Goal: Task Accomplishment & Management: Manage account settings

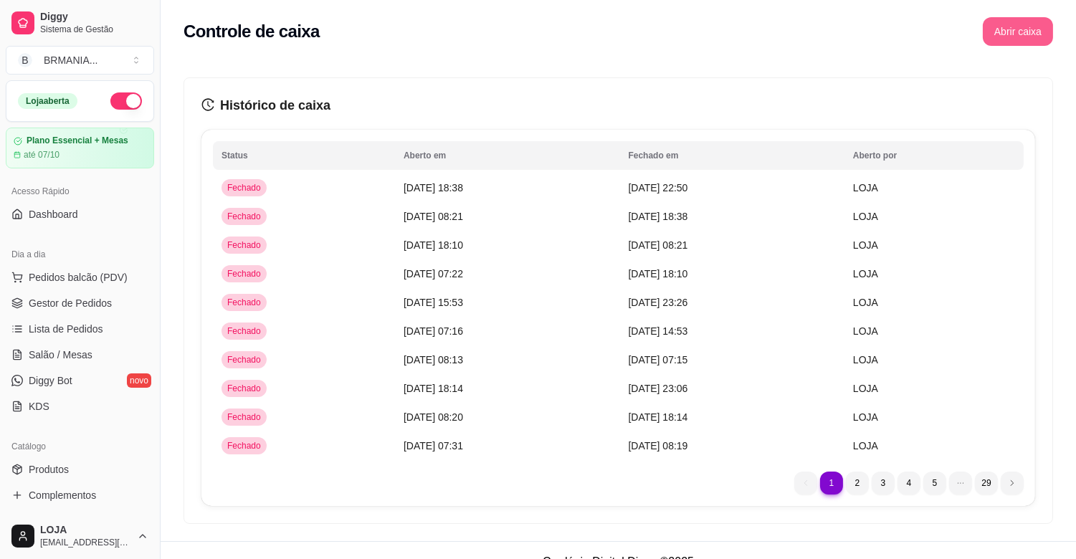
scroll to position [388, 0]
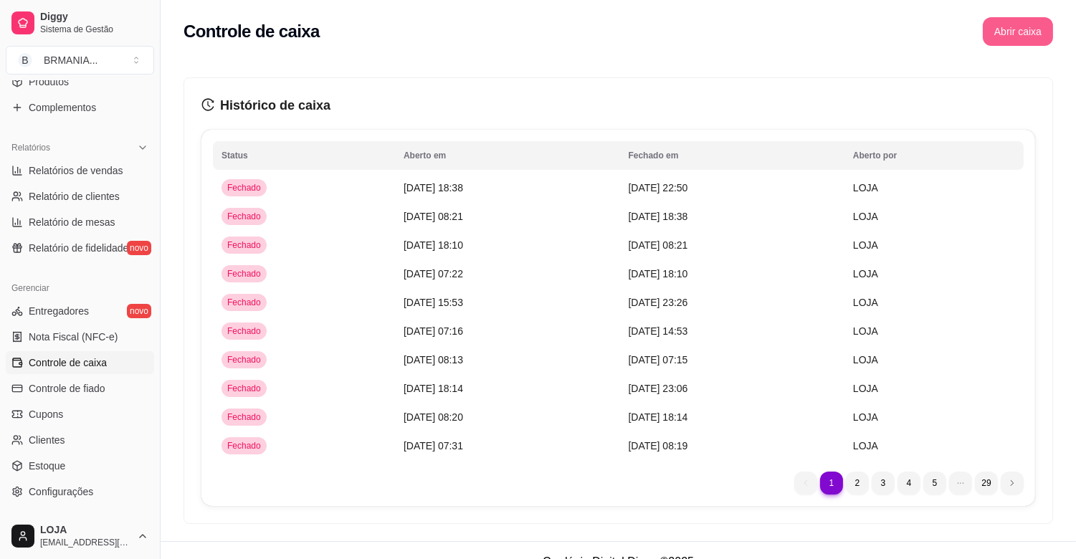
click at [1011, 31] on button "Abrir caixa" at bounding box center [1018, 31] width 70 height 29
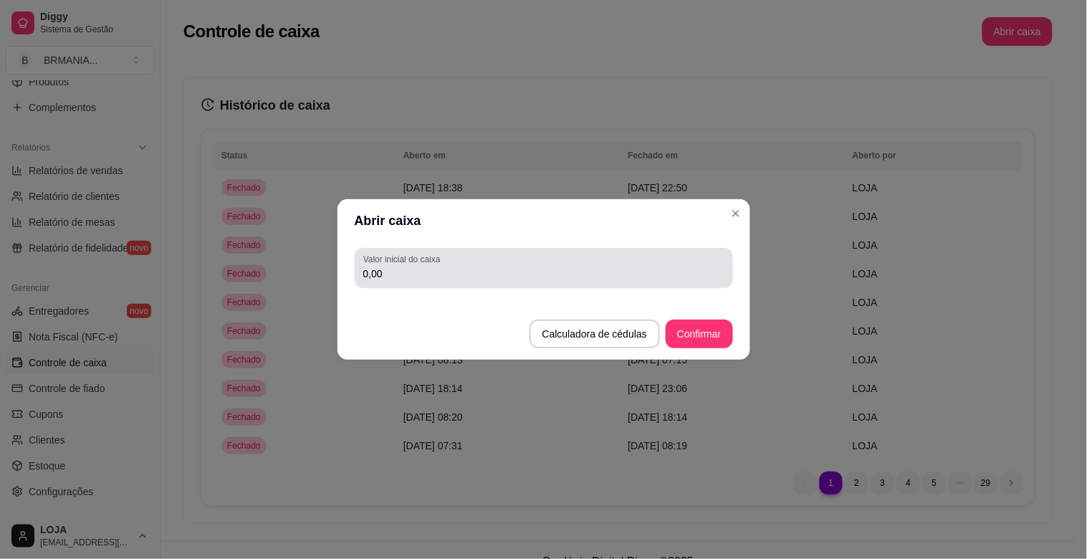
click at [487, 267] on input "0,00" at bounding box center [543, 274] width 361 height 14
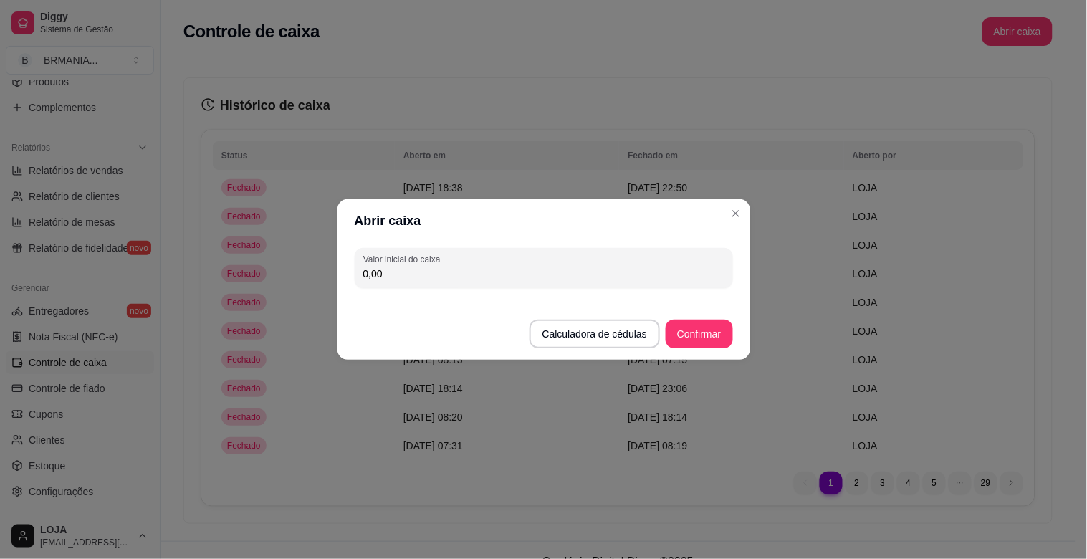
click at [400, 278] on input "0,00" at bounding box center [543, 274] width 361 height 14
click at [391, 273] on input "0,00" at bounding box center [543, 274] width 361 height 14
type input "200,00"
click at [699, 334] on button "Confirmar" at bounding box center [699, 334] width 67 height 29
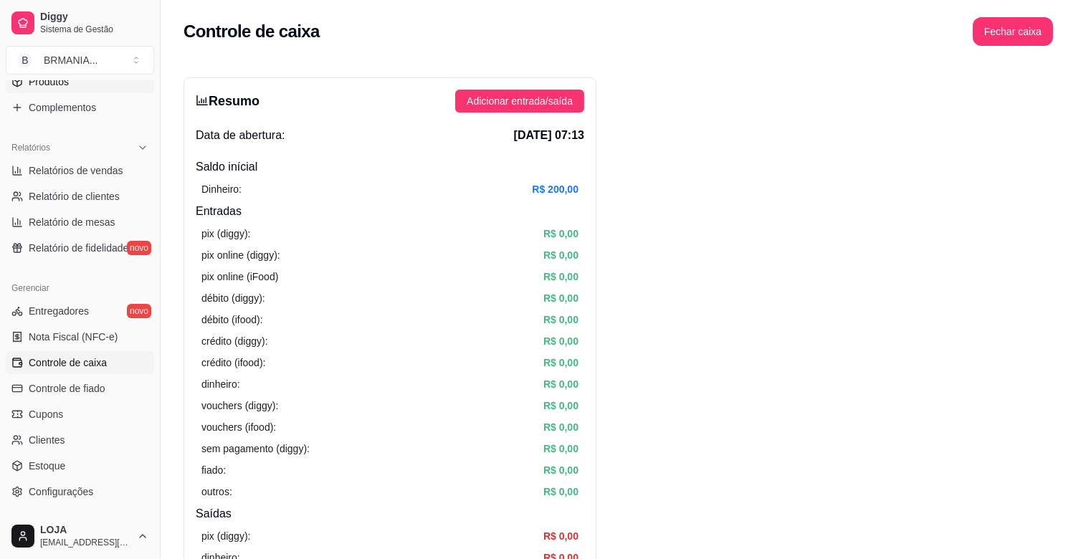
click at [58, 82] on span "Produtos" at bounding box center [49, 82] width 40 height 14
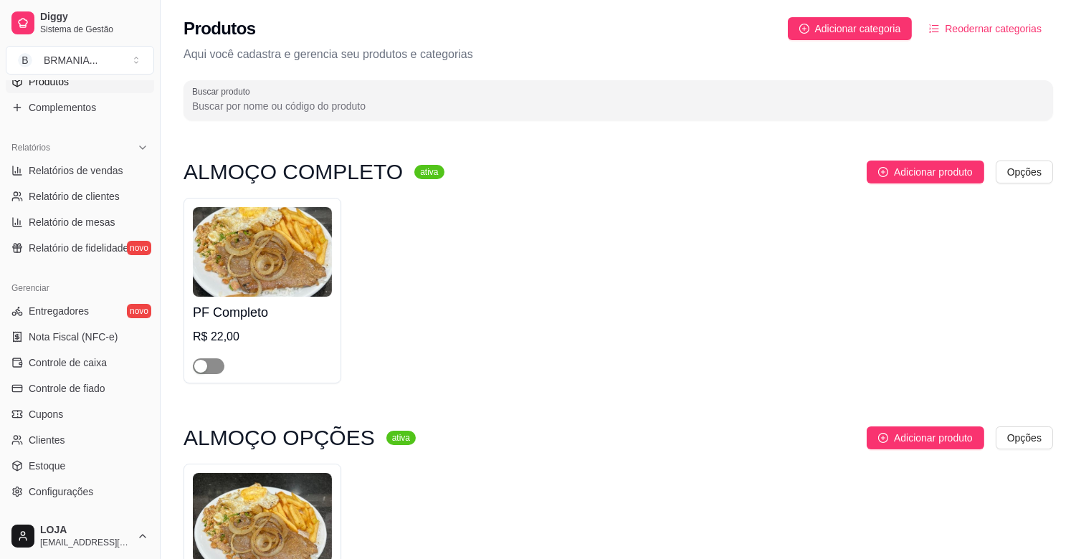
click at [209, 367] on span "button" at bounding box center [209, 366] width 32 height 16
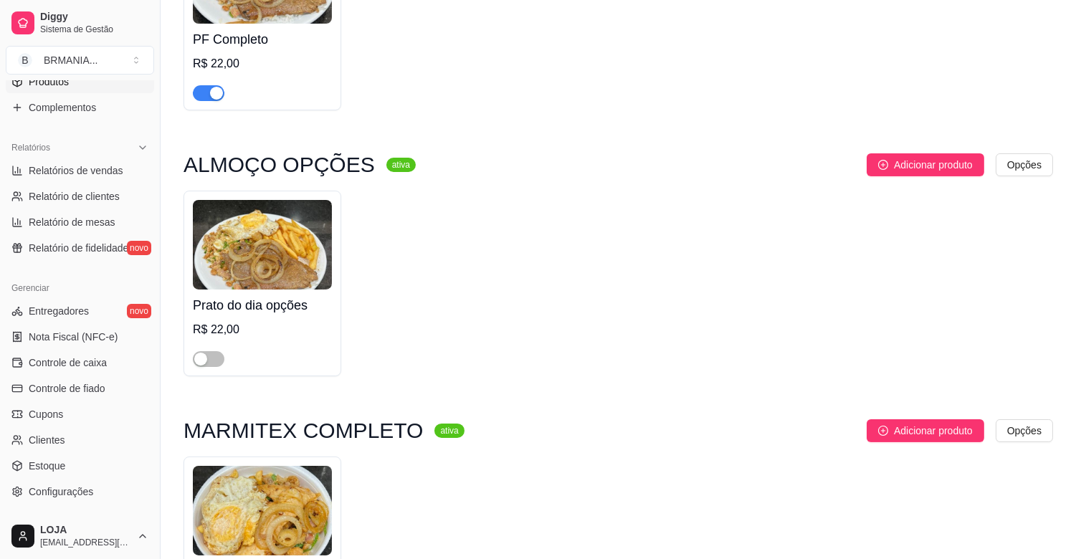
scroll to position [748, 0]
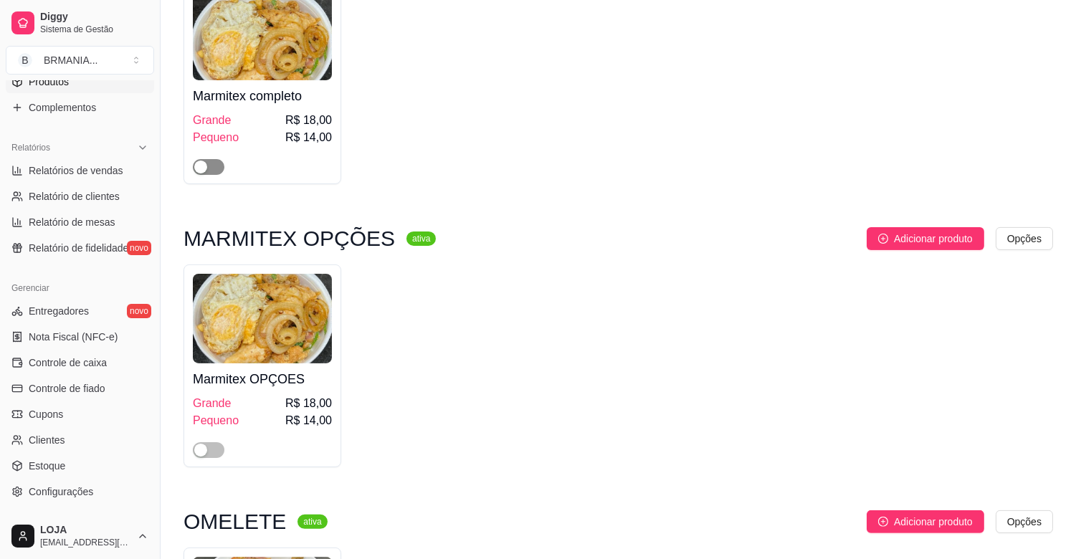
click at [218, 165] on span "button" at bounding box center [209, 167] width 32 height 16
click at [220, 452] on span "button" at bounding box center [209, 450] width 32 height 16
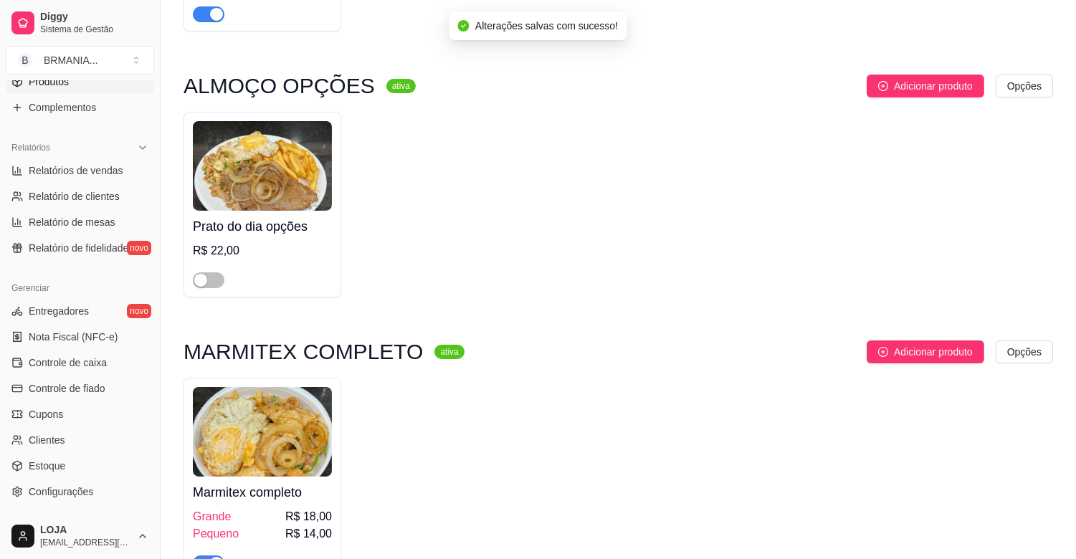
scroll to position [219, 0]
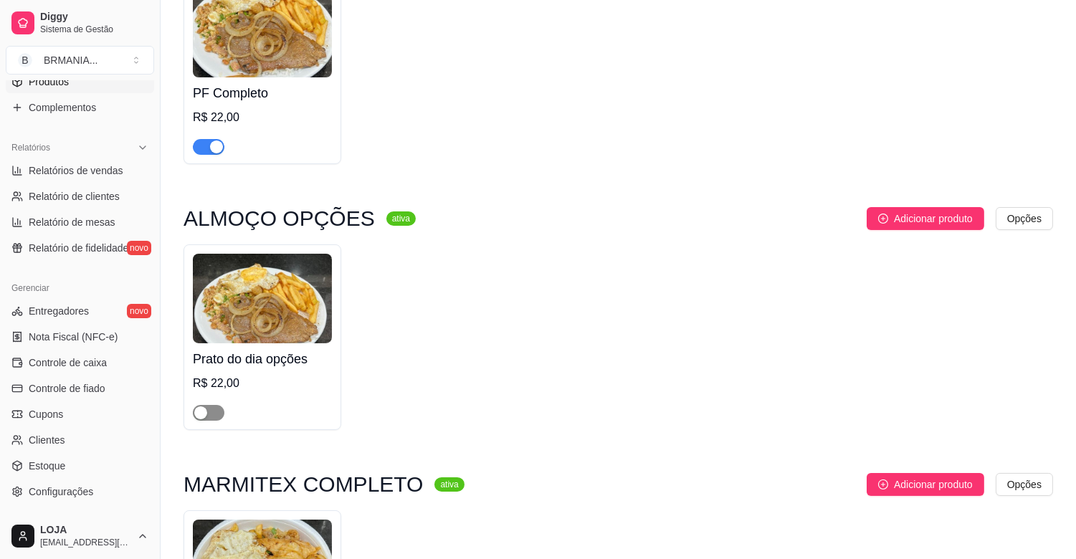
click at [217, 417] on span "button" at bounding box center [209, 413] width 32 height 16
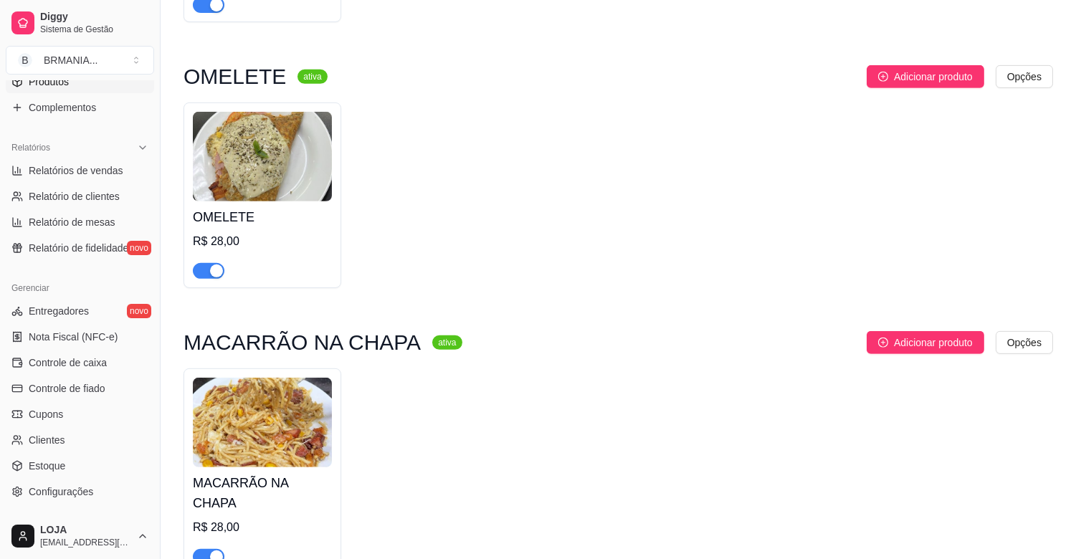
scroll to position [1237, 0]
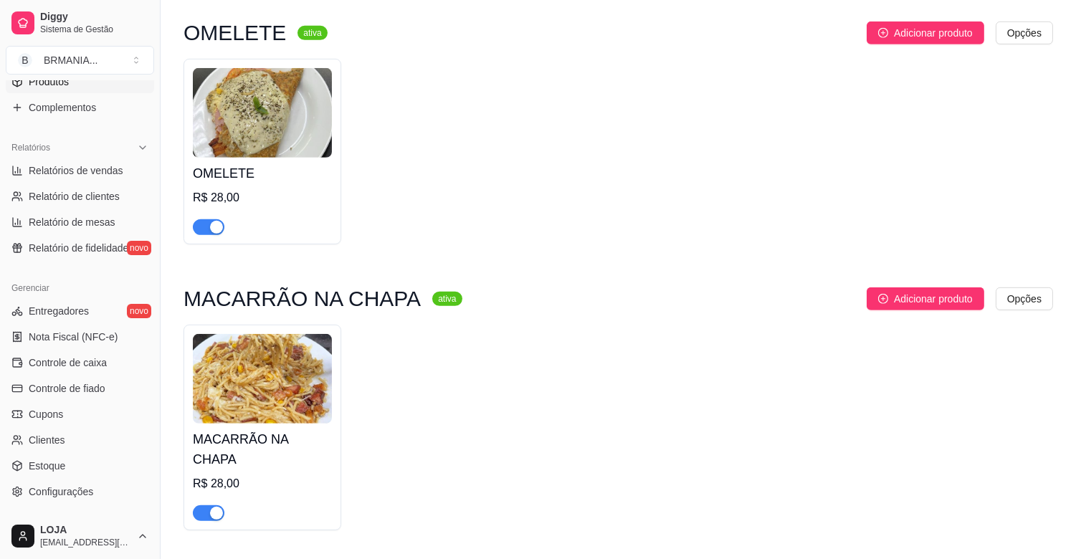
click at [210, 226] on div "button" at bounding box center [216, 227] width 13 height 13
click at [213, 507] on div "button" at bounding box center [216, 513] width 13 height 13
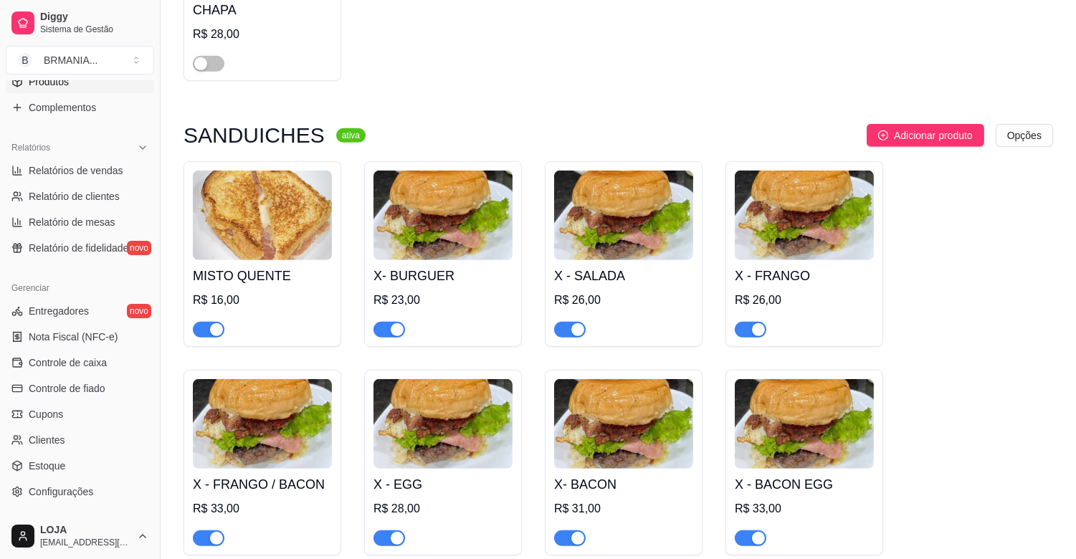
scroll to position [1775, 0]
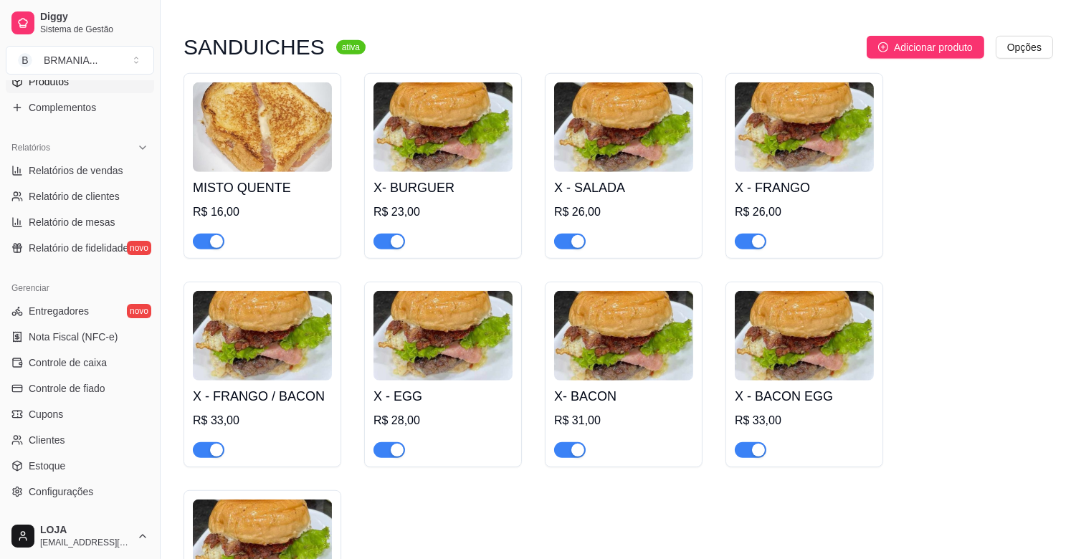
click at [216, 235] on div "button" at bounding box center [216, 241] width 13 height 13
click at [399, 235] on div "button" at bounding box center [397, 241] width 13 height 13
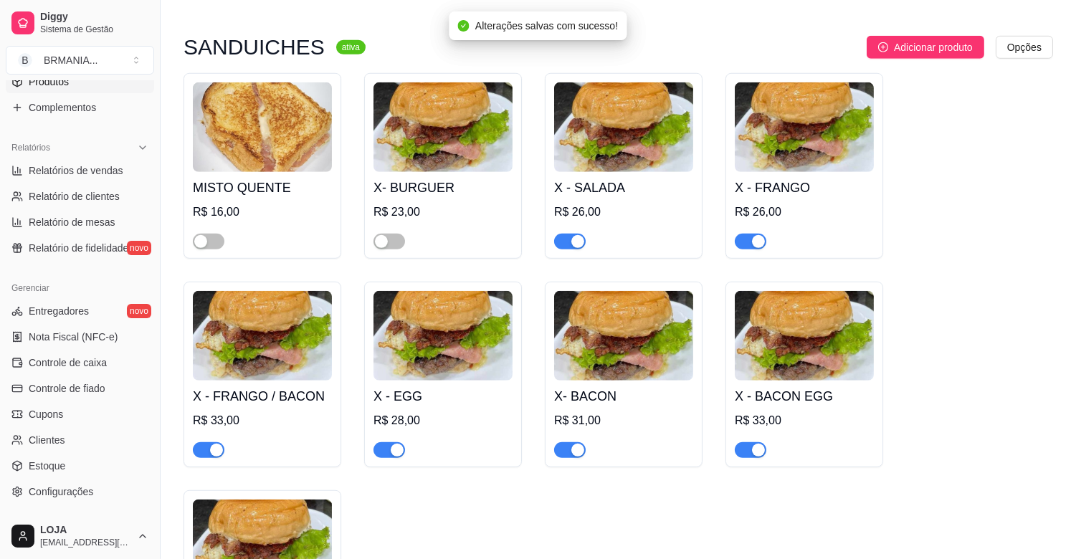
click at [578, 235] on div "button" at bounding box center [577, 241] width 13 height 13
click at [755, 235] on div "button" at bounding box center [758, 241] width 13 height 13
click at [749, 442] on span "button" at bounding box center [751, 450] width 32 height 16
click at [563, 442] on span "button" at bounding box center [570, 450] width 32 height 16
click at [393, 444] on div "button" at bounding box center [397, 450] width 13 height 13
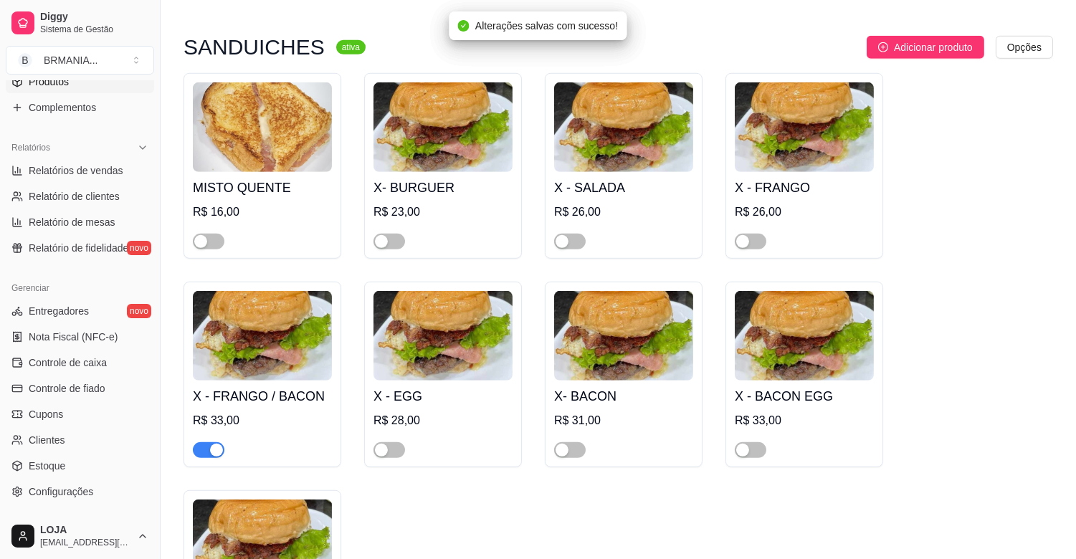
drag, startPoint x: 210, startPoint y: 434, endPoint x: 209, endPoint y: 426, distance: 8.6
click at [211, 444] on div "button" at bounding box center [216, 450] width 13 height 13
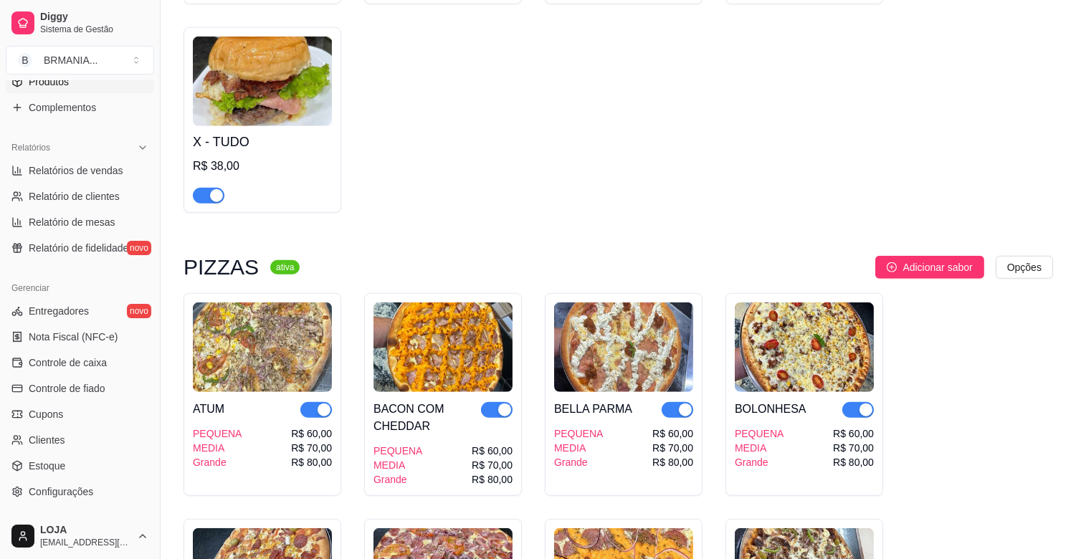
scroll to position [2304, 0]
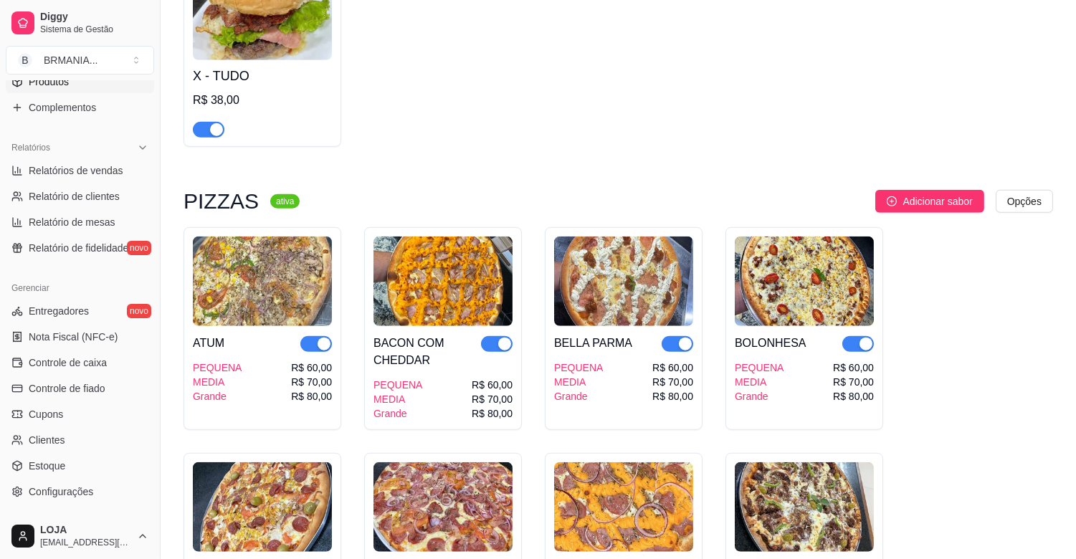
click at [210, 123] on div "button" at bounding box center [216, 129] width 13 height 13
click at [316, 336] on span "button" at bounding box center [316, 344] width 32 height 16
click at [492, 336] on span "button" at bounding box center [497, 344] width 32 height 16
click at [679, 338] on div "button" at bounding box center [685, 344] width 13 height 13
click at [859, 338] on div "button" at bounding box center [865, 344] width 13 height 13
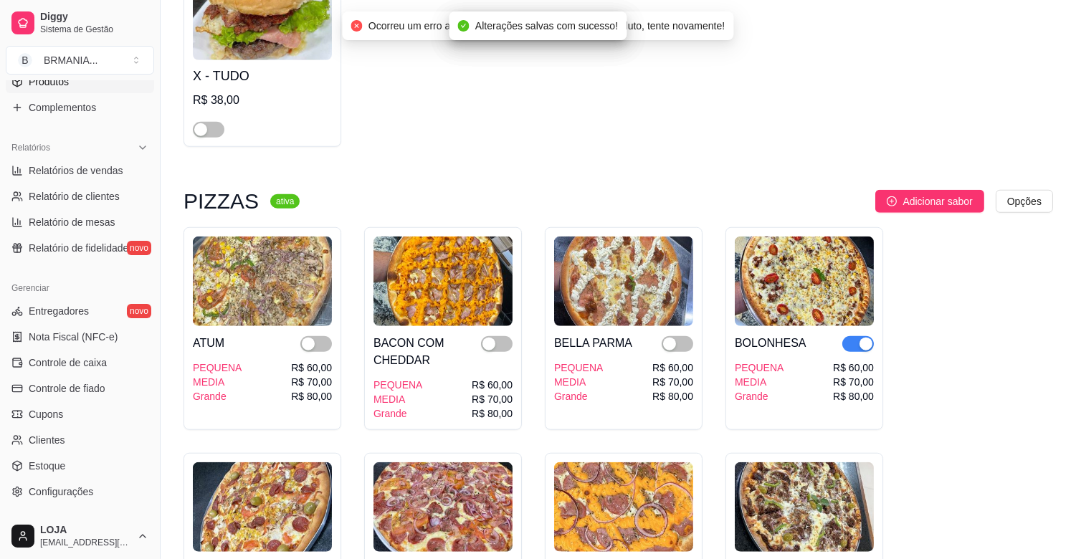
click at [859, 338] on div "button" at bounding box center [865, 344] width 13 height 13
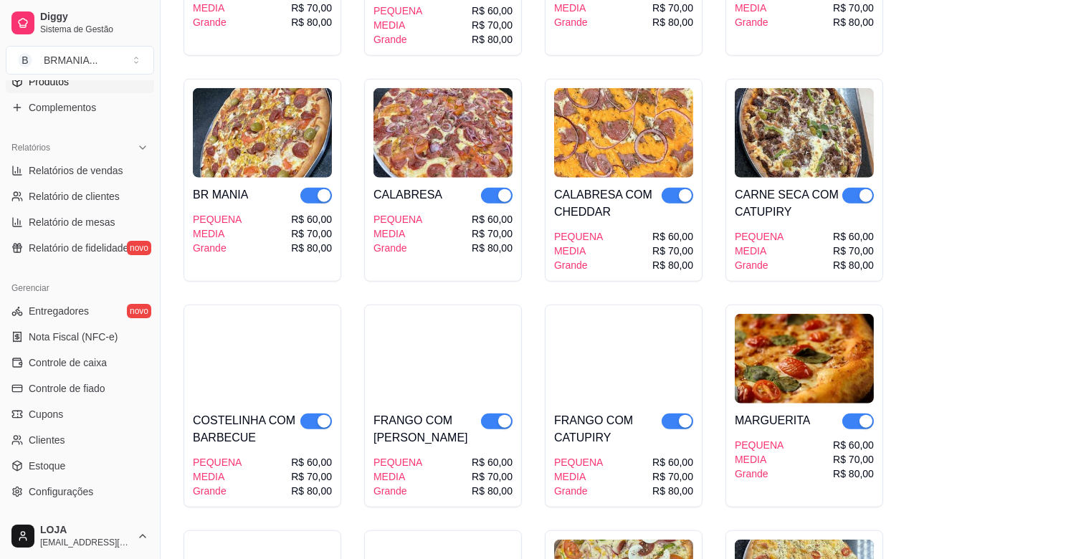
scroll to position [2700, 0]
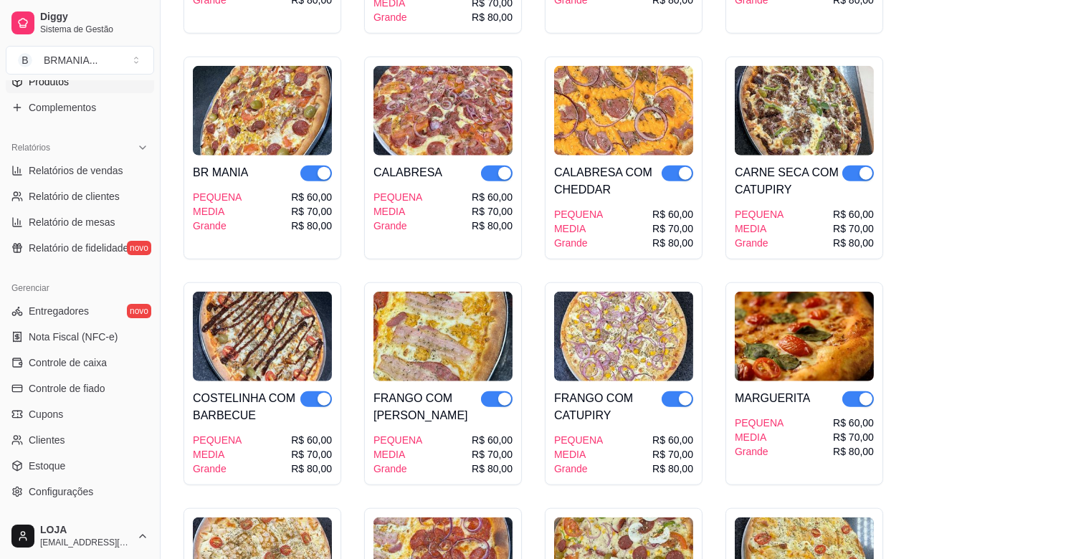
click at [857, 166] on button "button" at bounding box center [858, 174] width 32 height 16
click at [677, 166] on button "button" at bounding box center [678, 174] width 32 height 16
click at [503, 167] on div "button" at bounding box center [504, 173] width 13 height 13
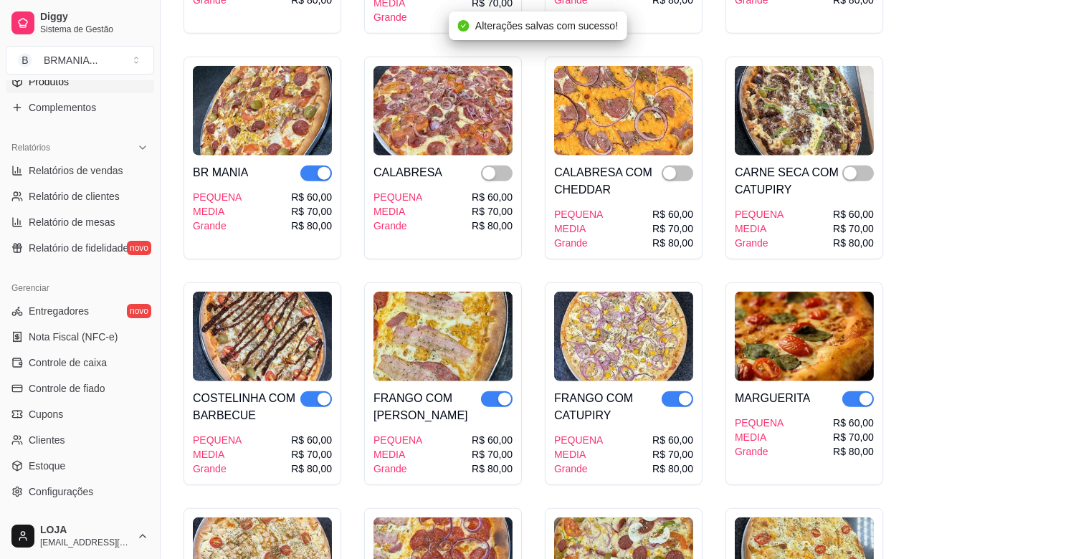
click at [318, 167] on div "button" at bounding box center [324, 173] width 13 height 13
click at [325, 393] on div "button" at bounding box center [324, 399] width 13 height 13
click at [503, 391] on span "button" at bounding box center [497, 399] width 32 height 16
click at [683, 393] on div "button" at bounding box center [685, 399] width 13 height 13
click at [864, 393] on div "button" at bounding box center [865, 399] width 13 height 13
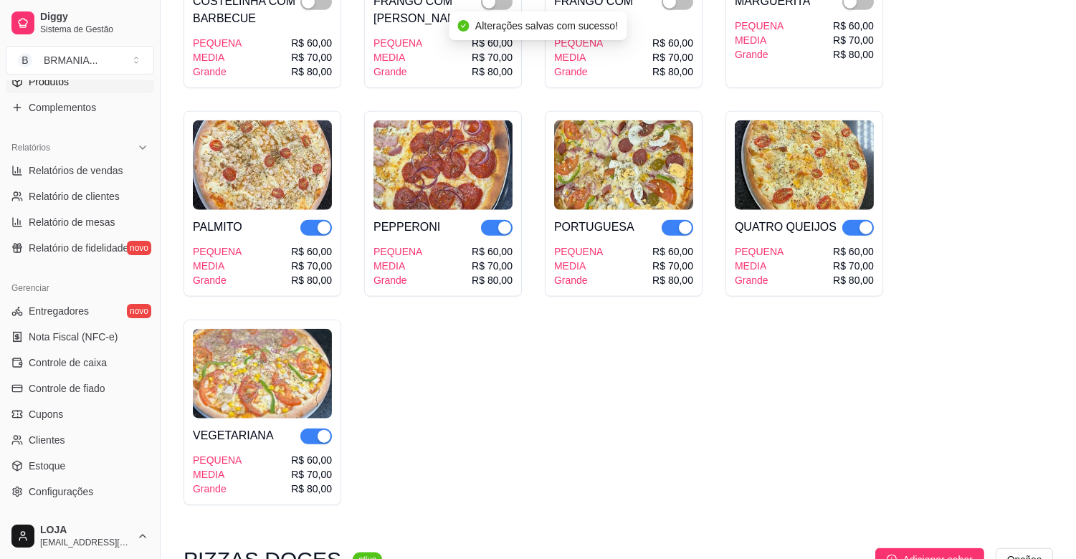
scroll to position [3163, 0]
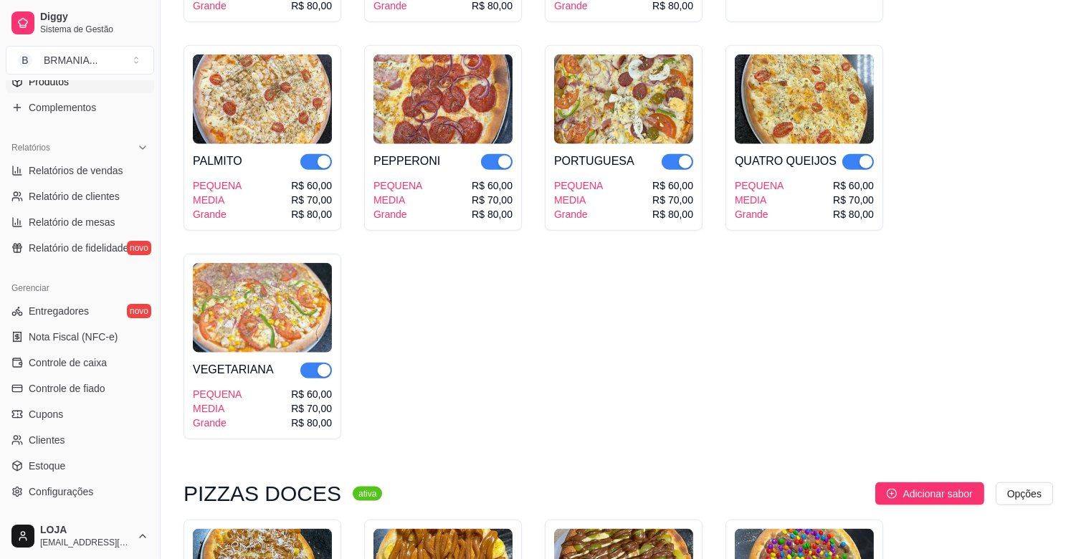
click at [864, 156] on div "button" at bounding box center [865, 162] width 13 height 13
click at [679, 156] on div "button" at bounding box center [685, 162] width 13 height 13
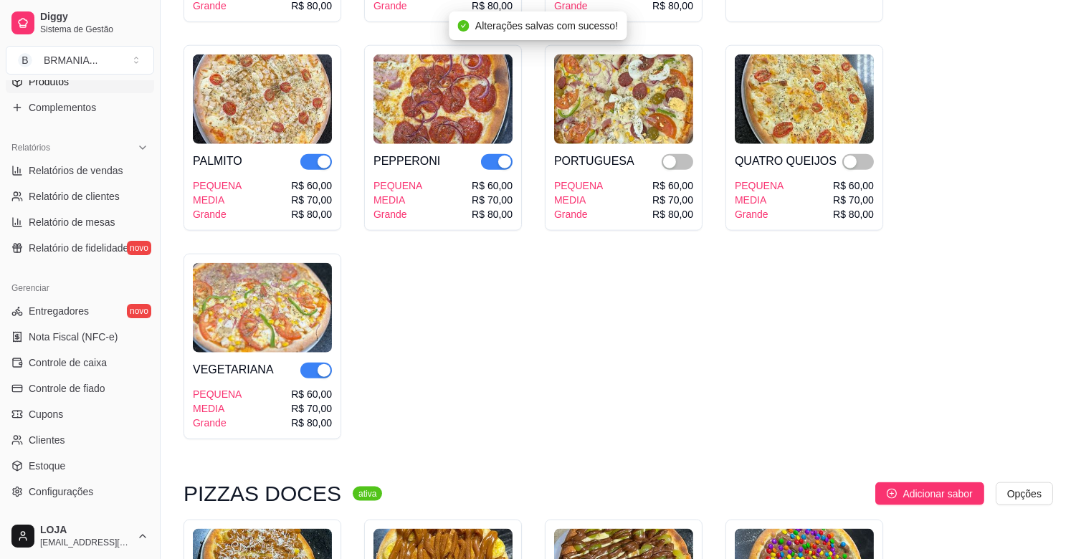
click at [505, 156] on div "button" at bounding box center [504, 162] width 13 height 13
click at [321, 156] on div "button" at bounding box center [324, 162] width 13 height 13
click at [328, 364] on div "button" at bounding box center [324, 370] width 13 height 13
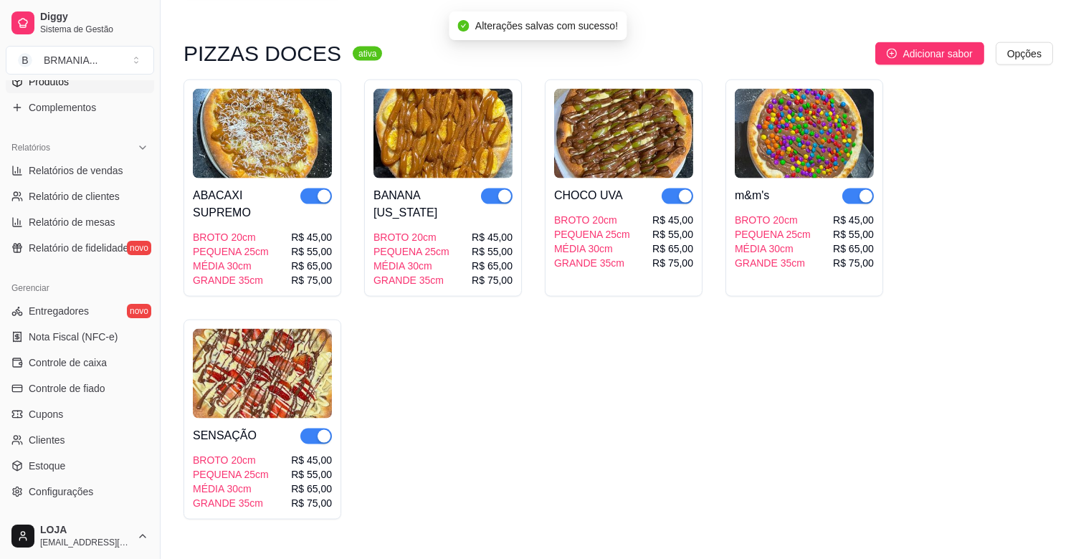
scroll to position [3648, 0]
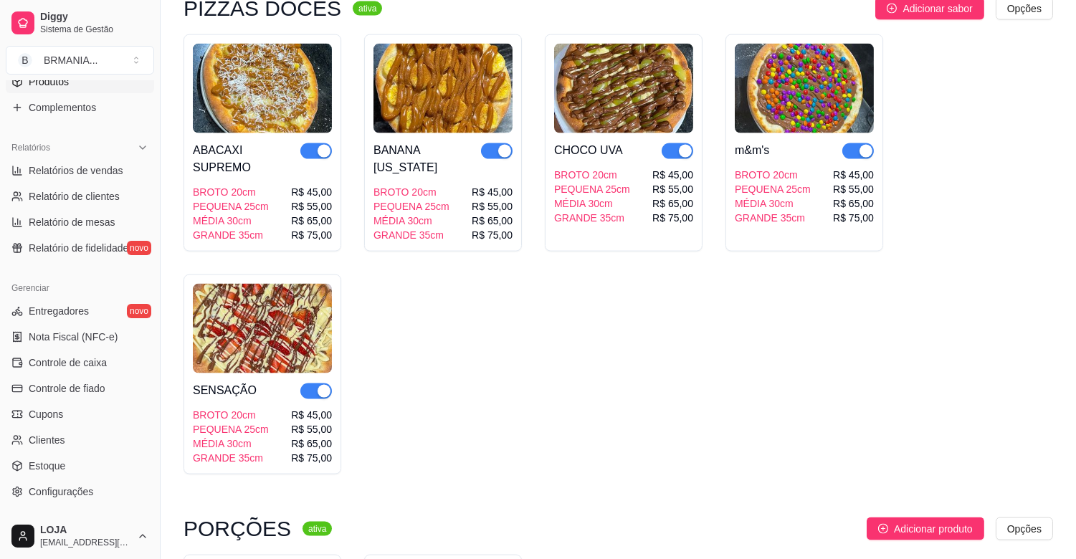
click at [865, 145] on div "button" at bounding box center [865, 151] width 13 height 13
click at [684, 145] on div "button" at bounding box center [685, 151] width 13 height 13
click at [504, 145] on div "button" at bounding box center [504, 151] width 13 height 13
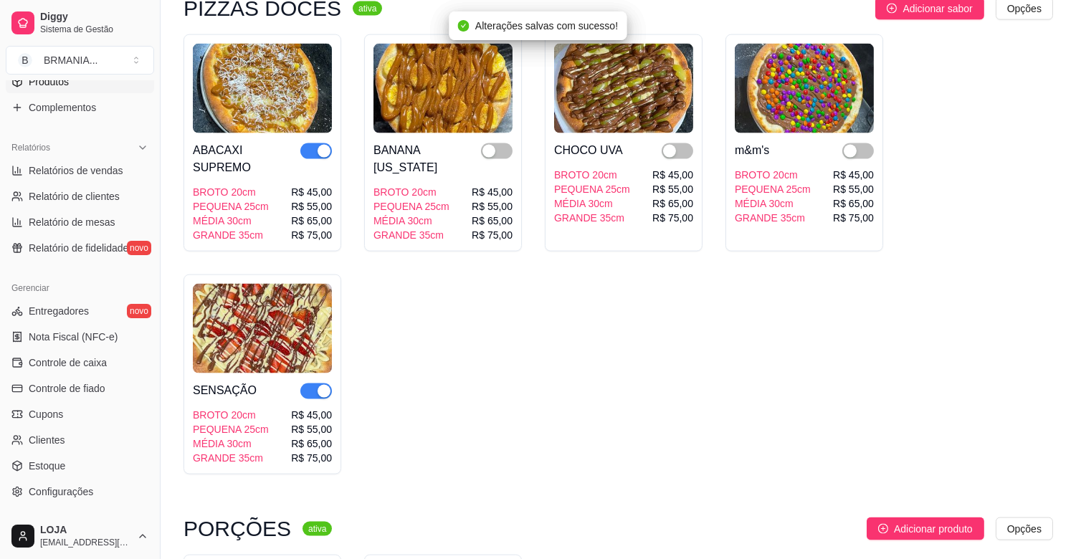
click at [324, 145] on div "button" at bounding box center [324, 151] width 13 height 13
click at [325, 385] on div "button" at bounding box center [324, 391] width 13 height 13
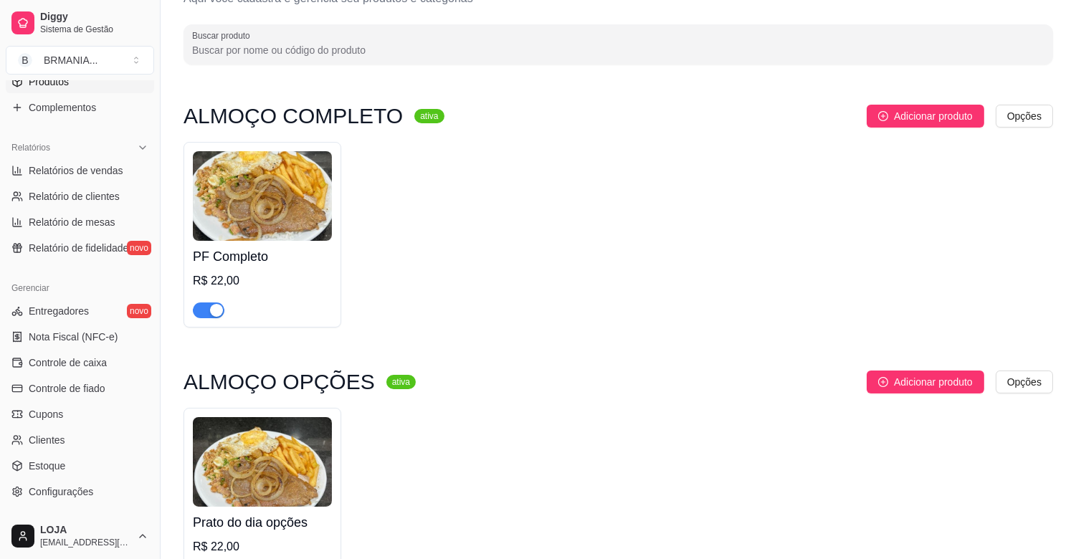
scroll to position [0, 0]
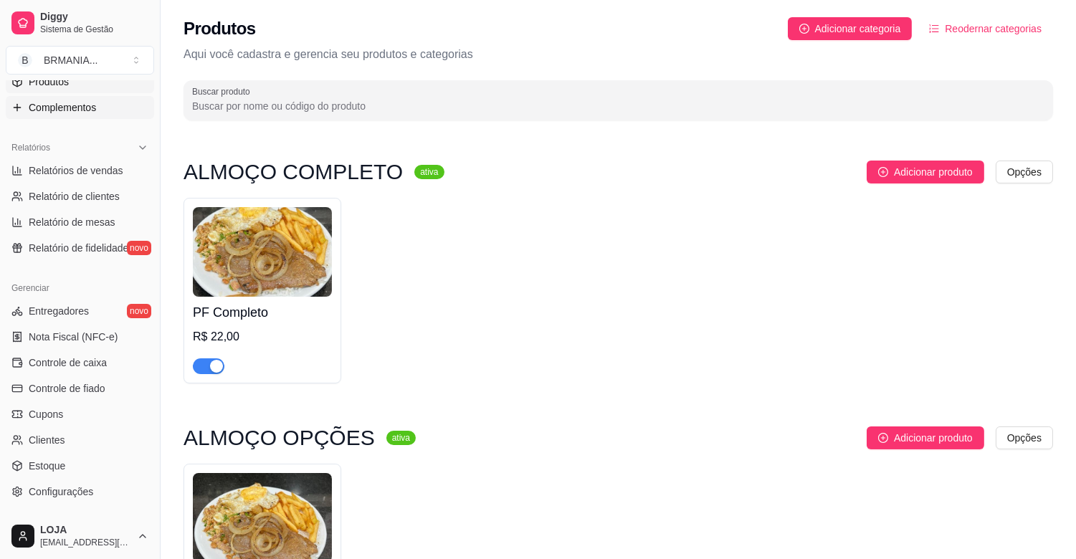
click at [72, 108] on span "Complementos" at bounding box center [62, 107] width 67 height 14
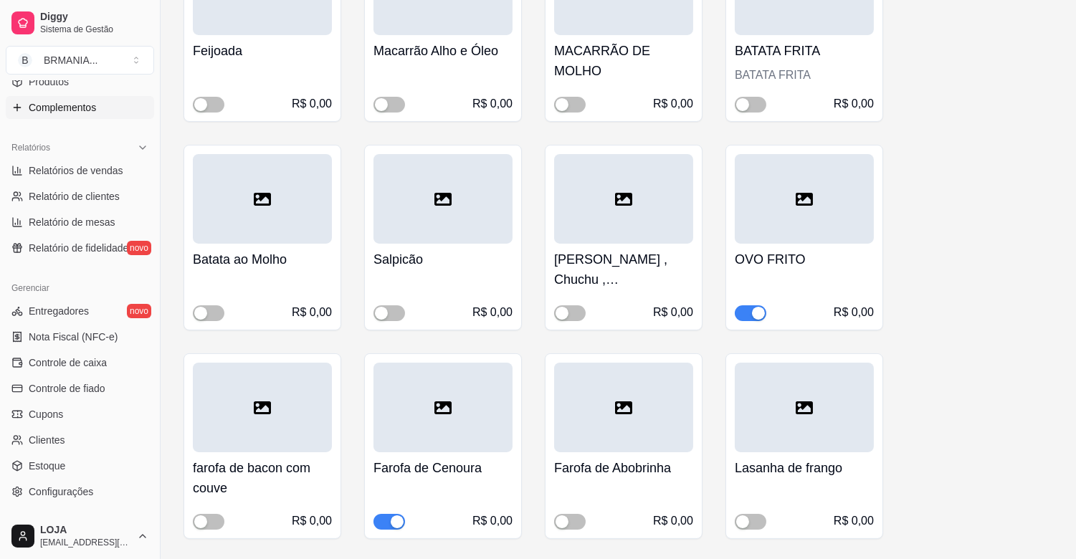
scroll to position [404, 0]
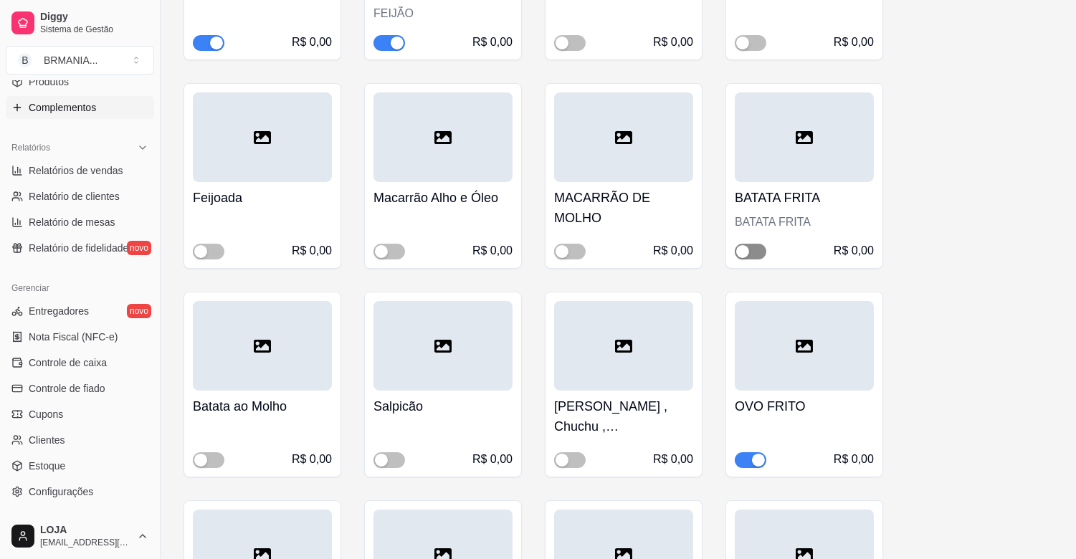
click at [750, 244] on span "button" at bounding box center [751, 252] width 32 height 16
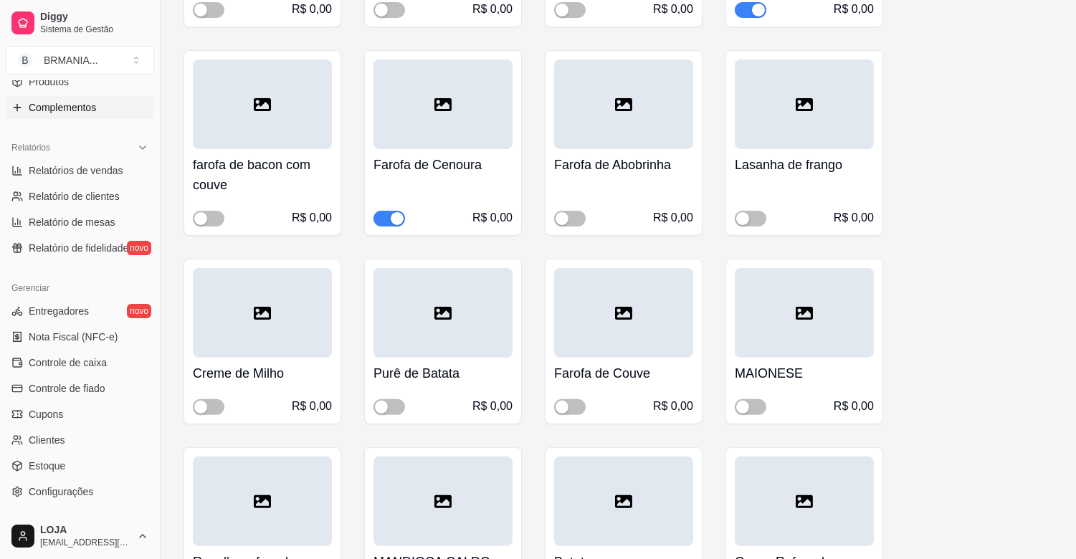
scroll to position [863, 0]
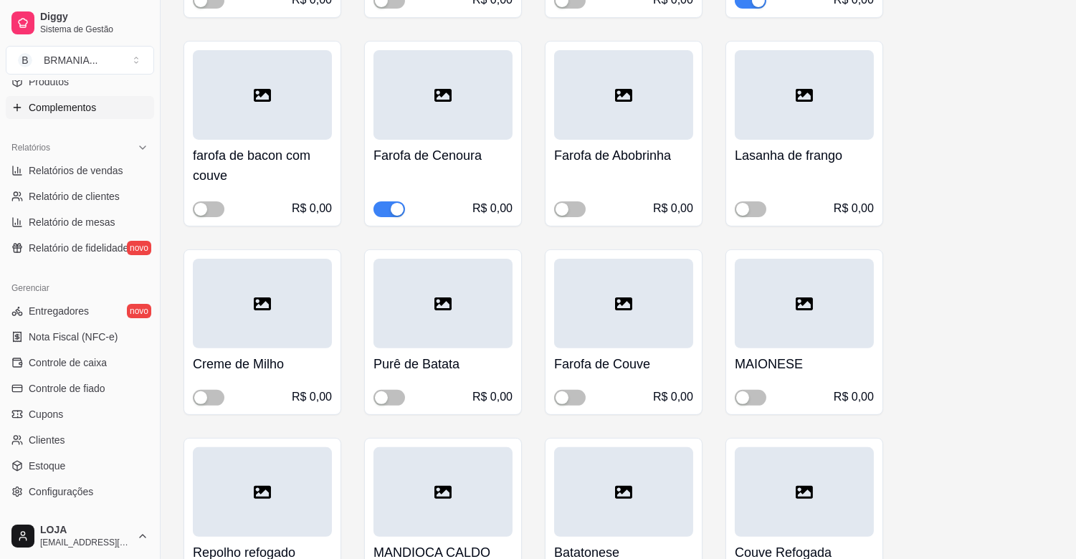
click at [395, 208] on div "button" at bounding box center [397, 209] width 13 height 13
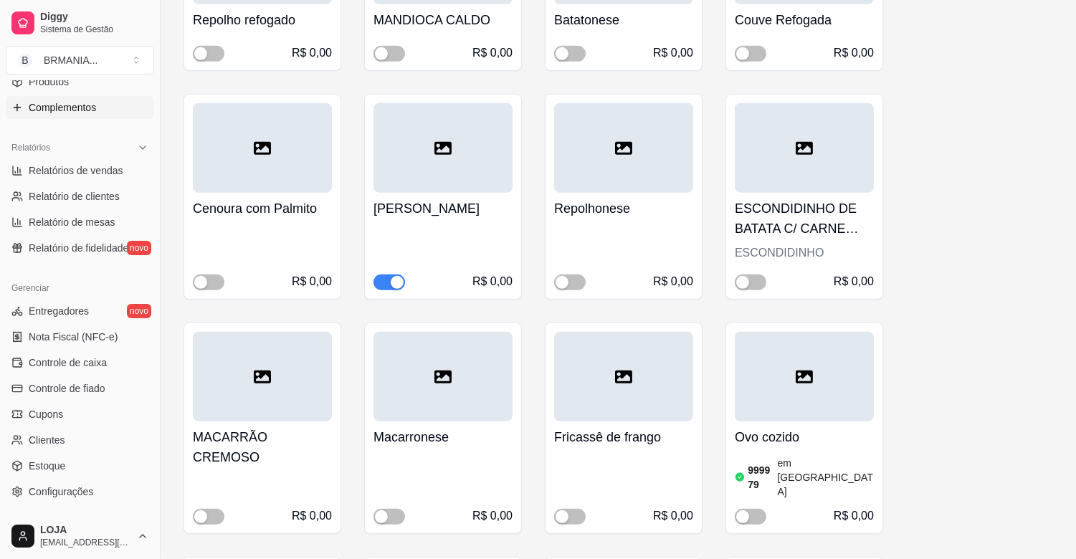
scroll to position [1479, 0]
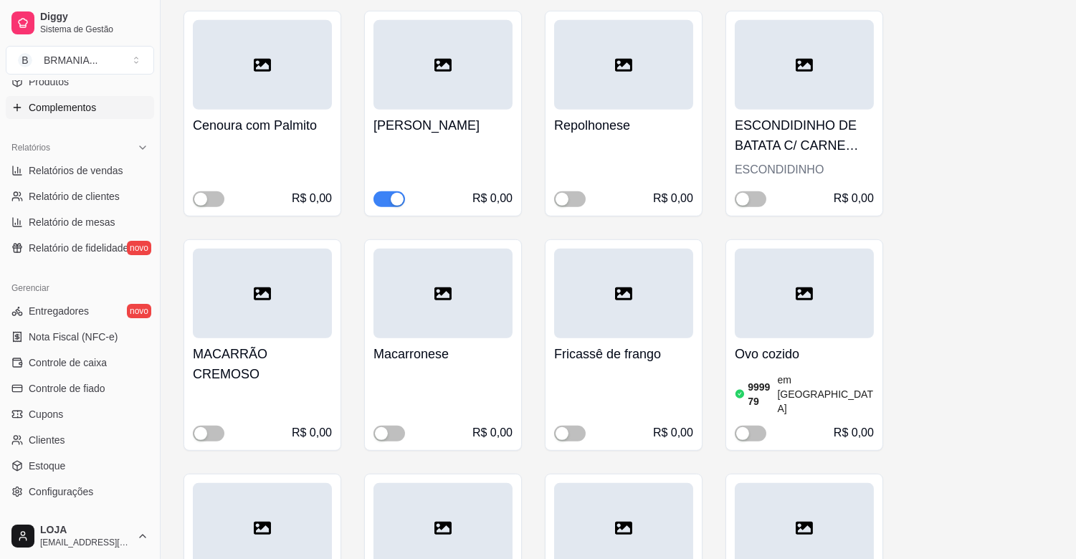
click at [388, 198] on button "button" at bounding box center [389, 199] width 32 height 16
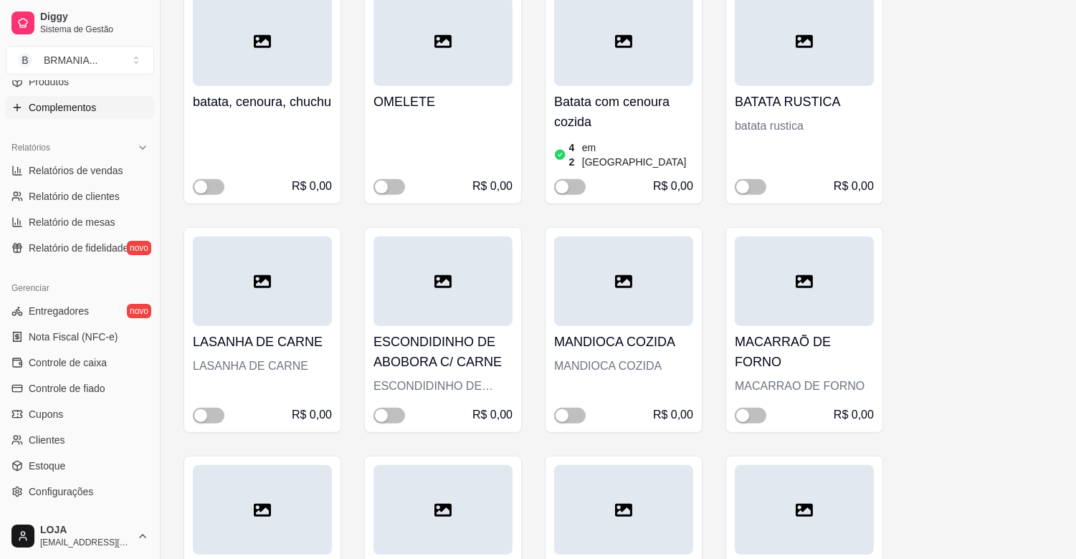
scroll to position [1974, 0]
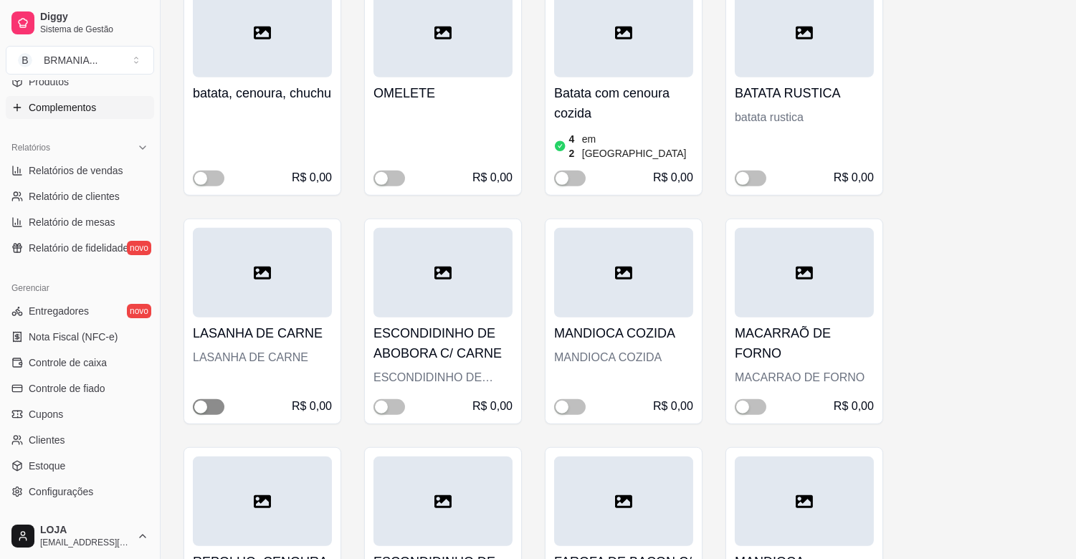
click at [206, 401] on div "button" at bounding box center [200, 407] width 13 height 13
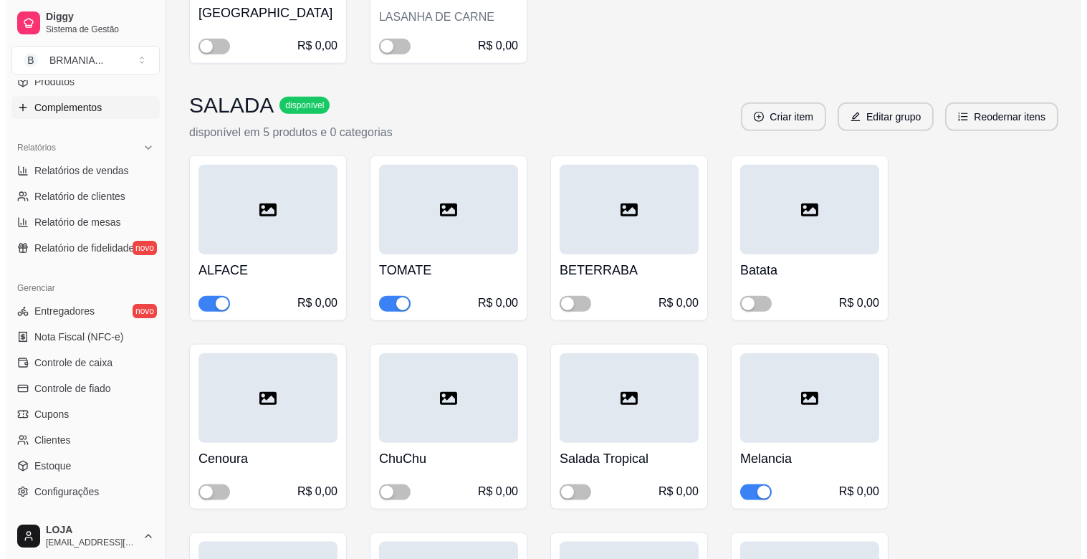
scroll to position [3232, 0]
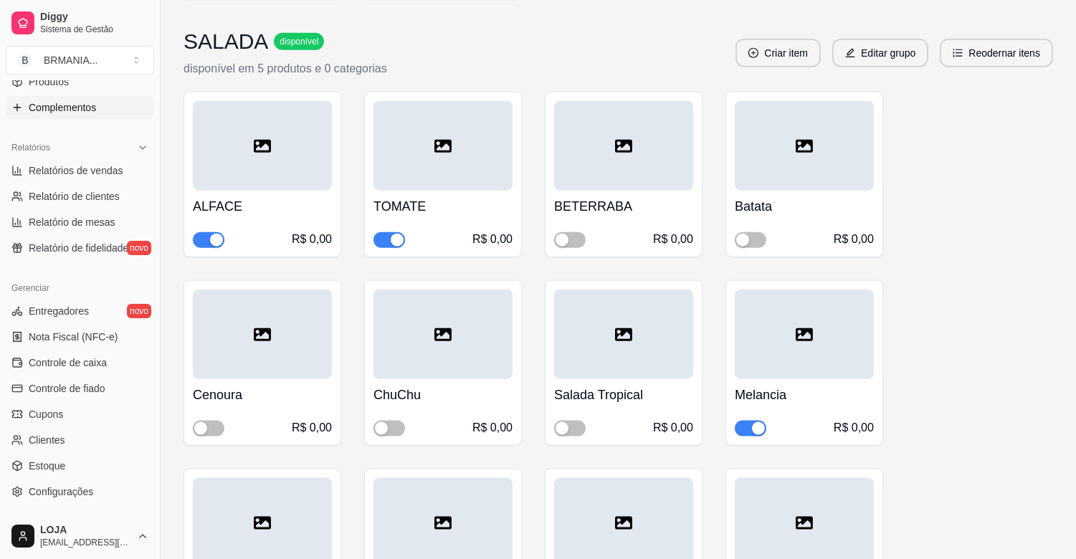
click at [752, 422] on div "button" at bounding box center [758, 428] width 13 height 13
click at [878, 39] on button "Editar grupo" at bounding box center [880, 53] width 96 height 29
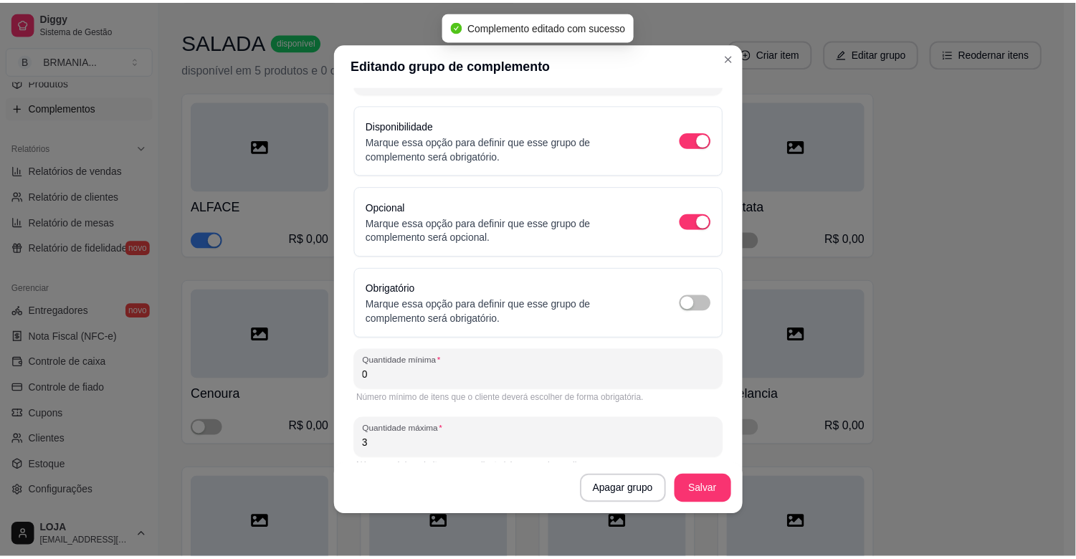
scroll to position [105, 0]
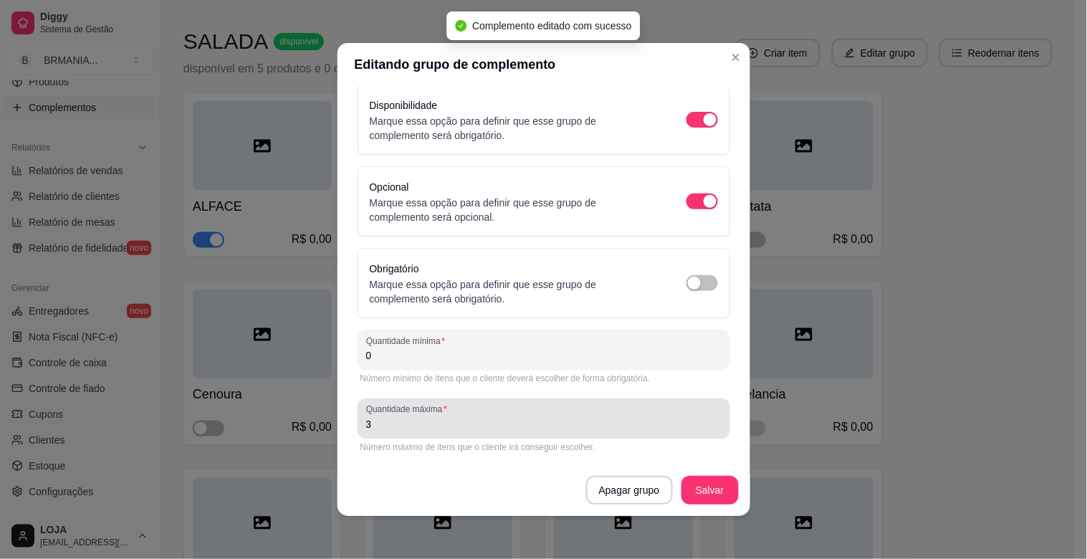
click at [400, 431] on div "3" at bounding box center [543, 418] width 355 height 29
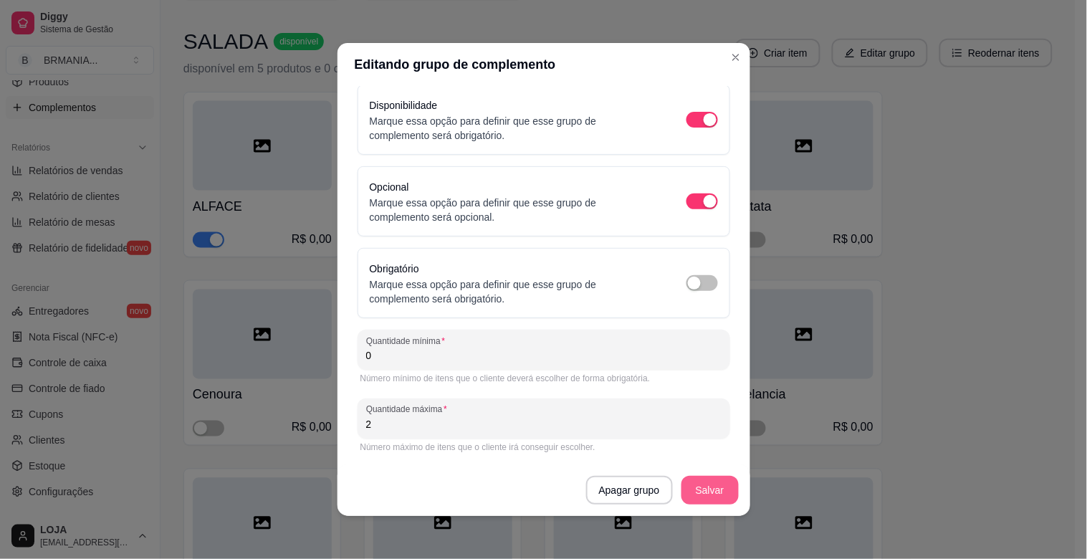
type input "2"
click at [707, 489] on button "Salvar" at bounding box center [710, 491] width 56 height 28
click at [728, 92] on div "Batata R$ 0,00" at bounding box center [804, 175] width 158 height 166
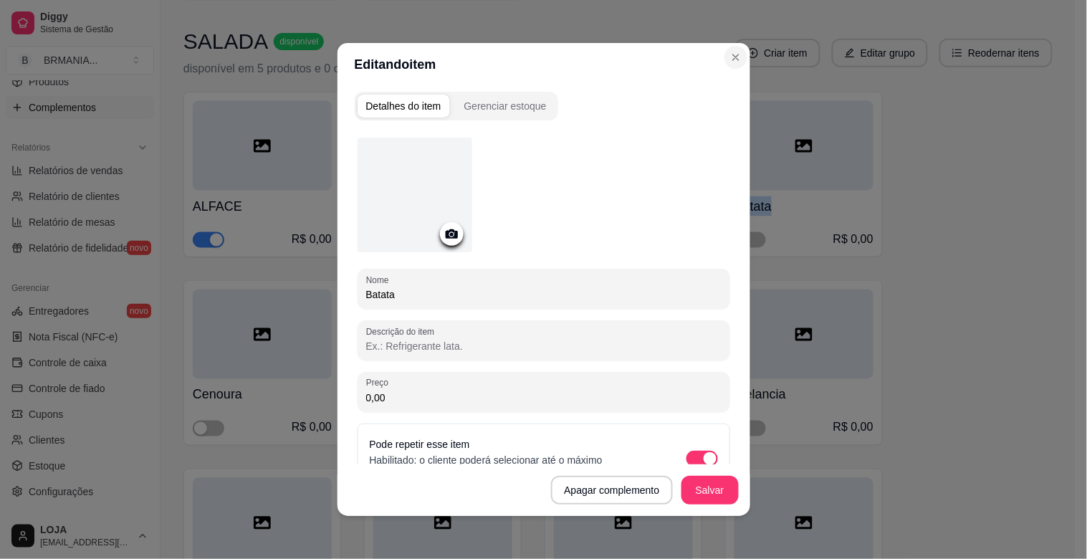
click at [730, 92] on div "Batata R$ 0,00" at bounding box center [804, 175] width 158 height 166
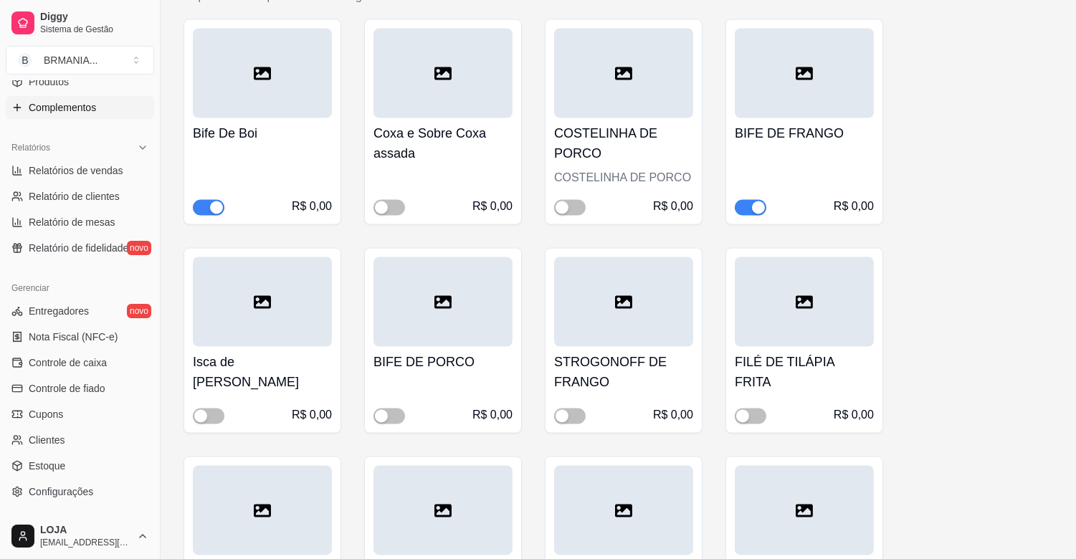
scroll to position [4656, 0]
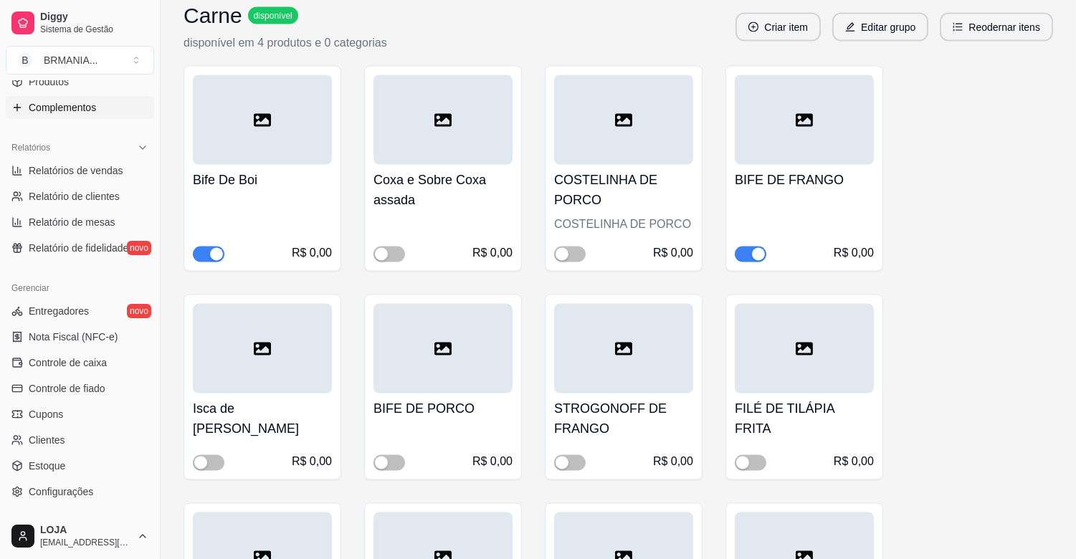
click at [753, 248] on div "button" at bounding box center [758, 254] width 13 height 13
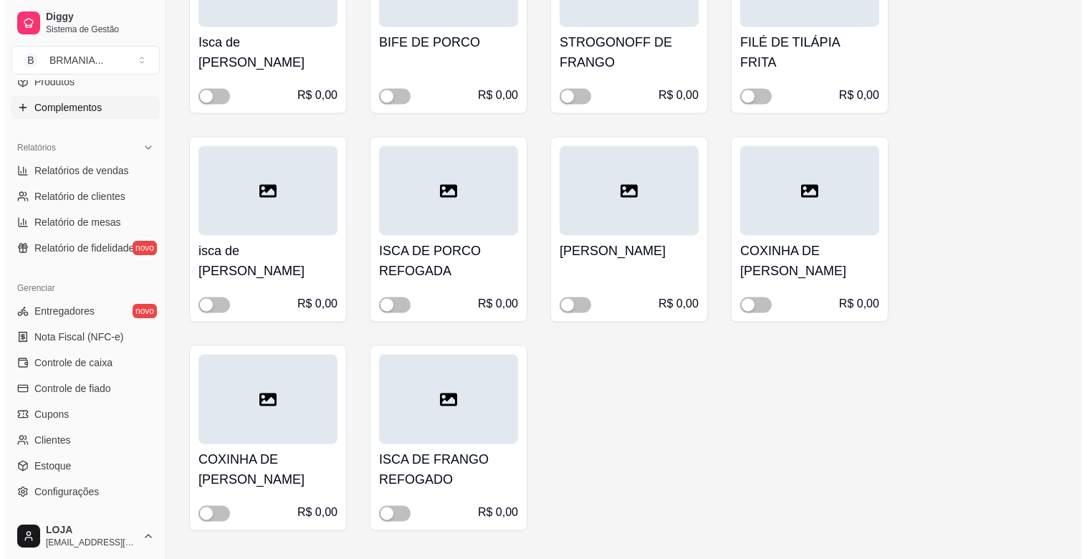
scroll to position [5041, 0]
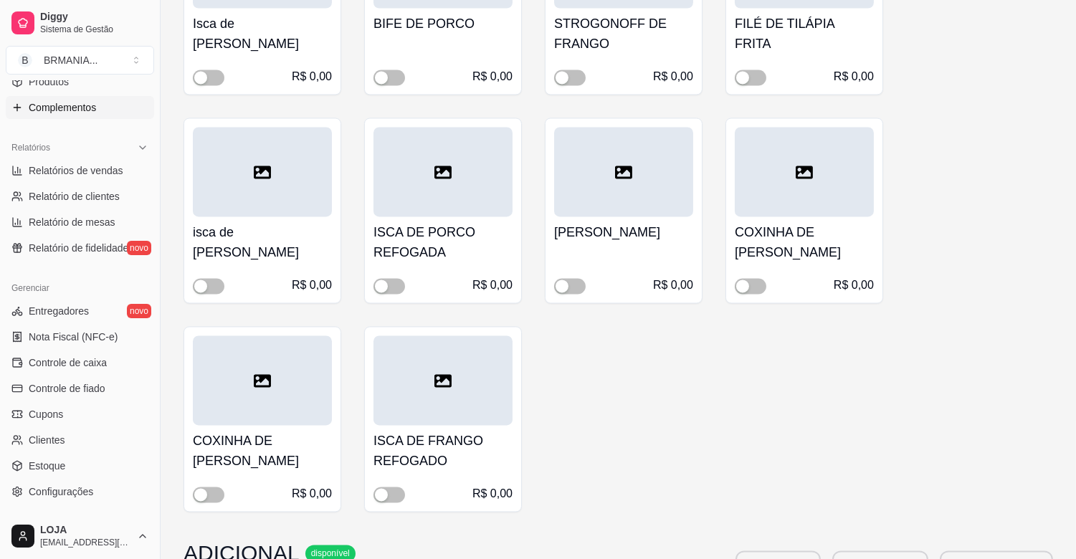
drag, startPoint x: 577, startPoint y: 245, endPoint x: 591, endPoint y: 244, distance: 13.6
click at [591, 257] on div "R$ 0,00" at bounding box center [623, 275] width 139 height 37
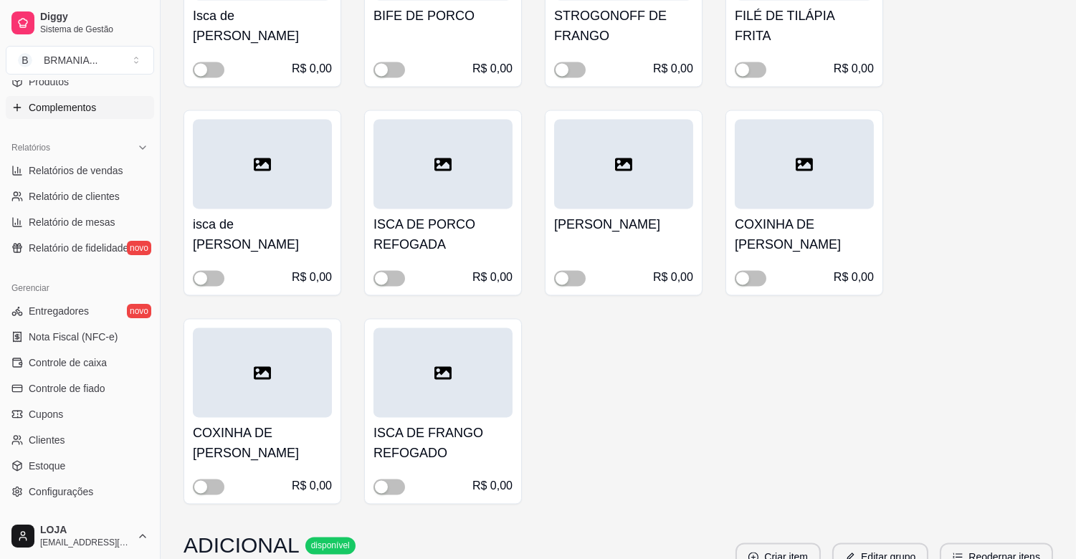
scroll to position [5059, 0]
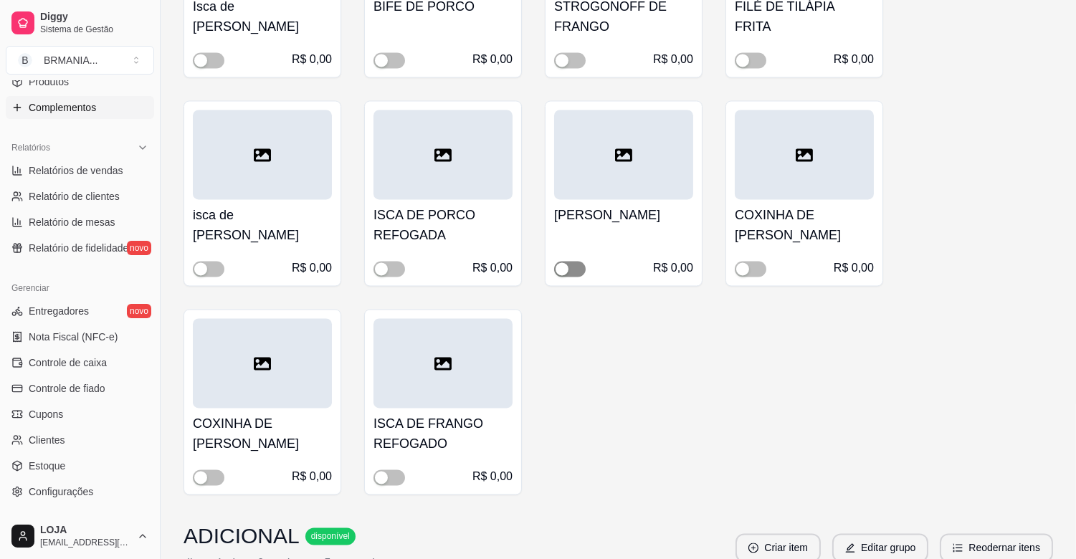
click at [571, 261] on button "button" at bounding box center [570, 269] width 32 height 16
